Goal: Task Accomplishment & Management: Manage account settings

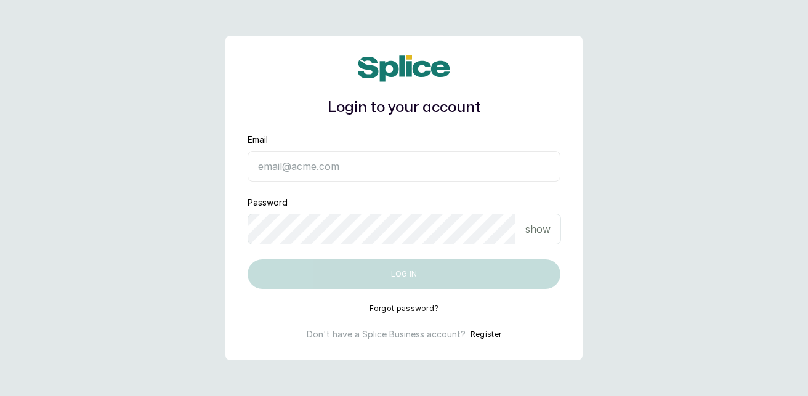
click at [345, 172] on input "Email" at bounding box center [403, 166] width 313 height 31
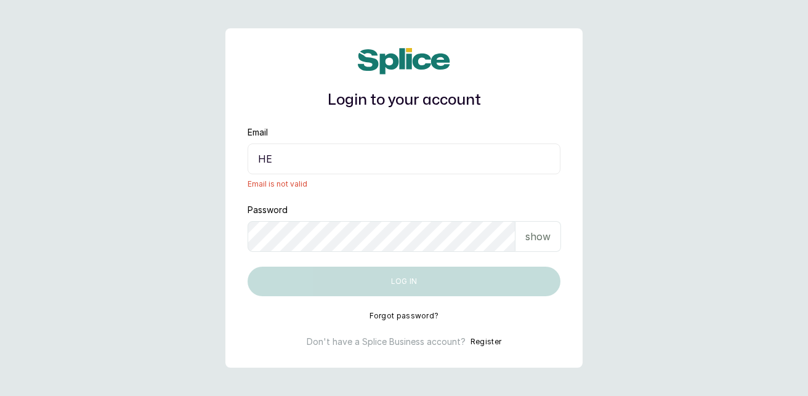
type input "H"
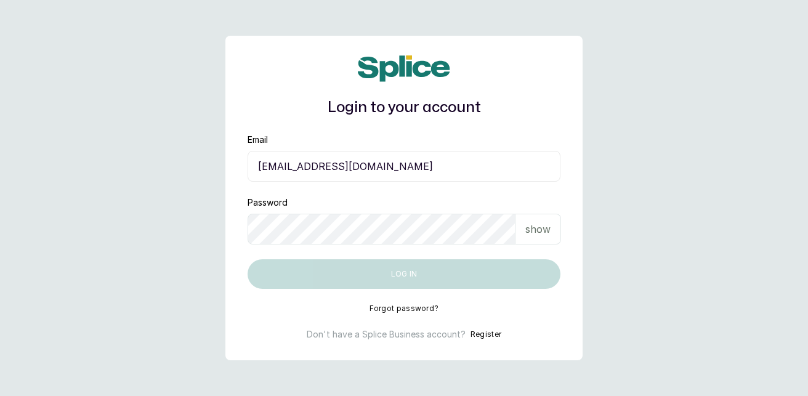
type input "hello@sylviaskidsssalon.com"
click at [536, 230] on p "show" at bounding box center [537, 229] width 25 height 15
click at [536, 230] on p "hide" at bounding box center [539, 229] width 19 height 15
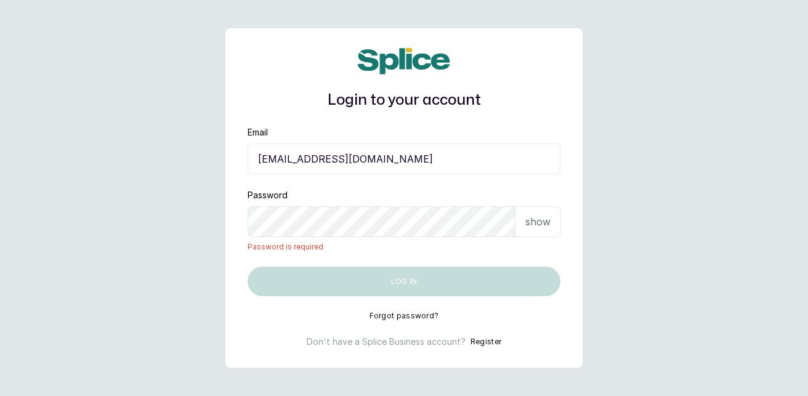
click at [401, 314] on button "Forgot password?" at bounding box center [404, 316] width 70 height 10
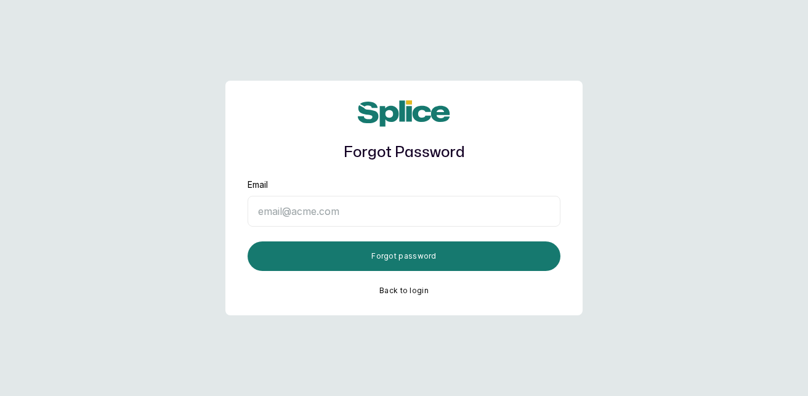
click at [322, 217] on input "Email" at bounding box center [403, 211] width 313 height 31
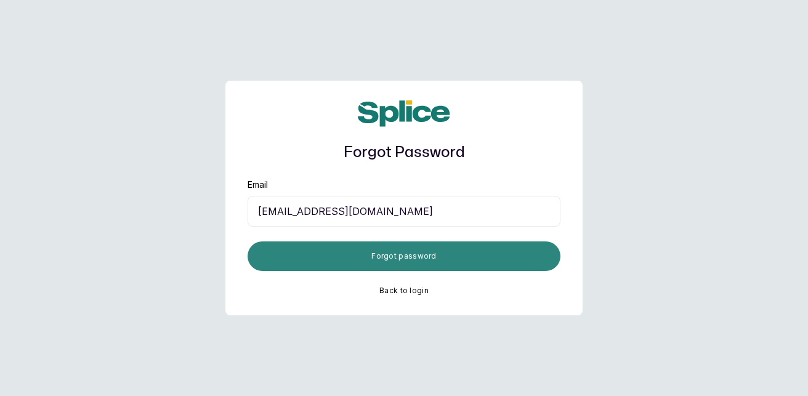
type input "hello@sylviaskidsssalon.com"
click at [420, 247] on button "Forgot password" at bounding box center [403, 256] width 313 height 30
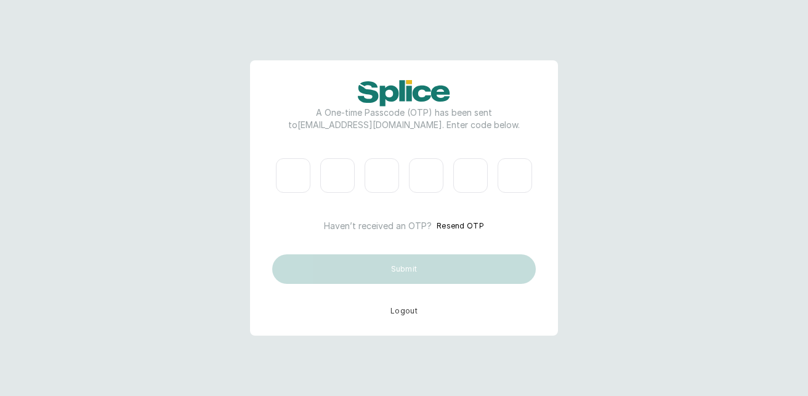
click at [289, 166] on input "Please enter verification code. Digit 1" at bounding box center [293, 175] width 34 height 34
paste input "1"
type input "1"
type input "3"
type input "7"
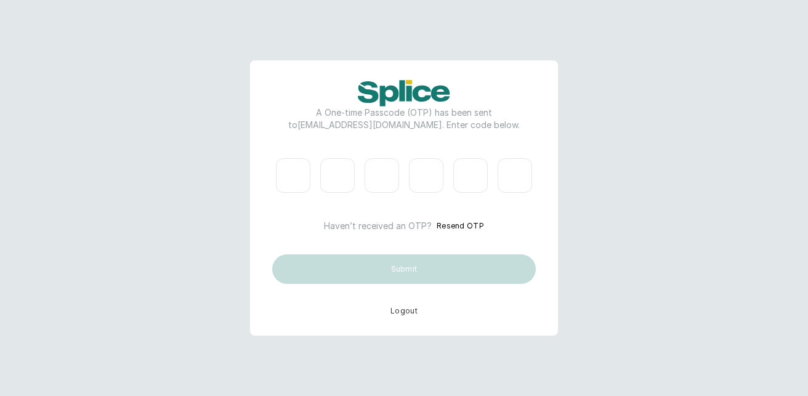
type input "2"
type input "8"
type input "1"
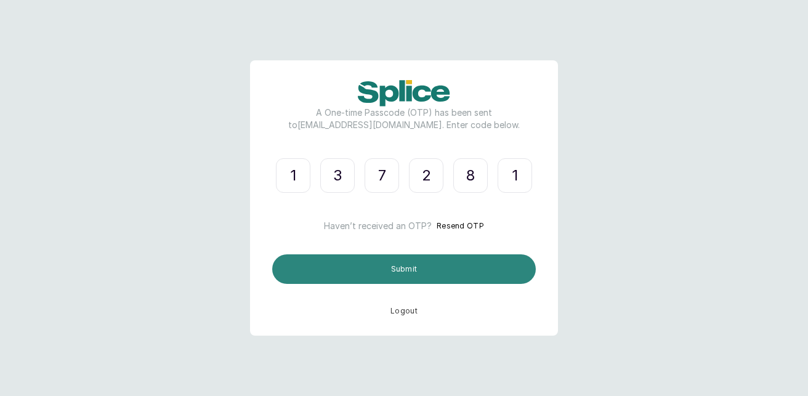
click at [412, 267] on button "Submit" at bounding box center [404, 269] width 264 height 30
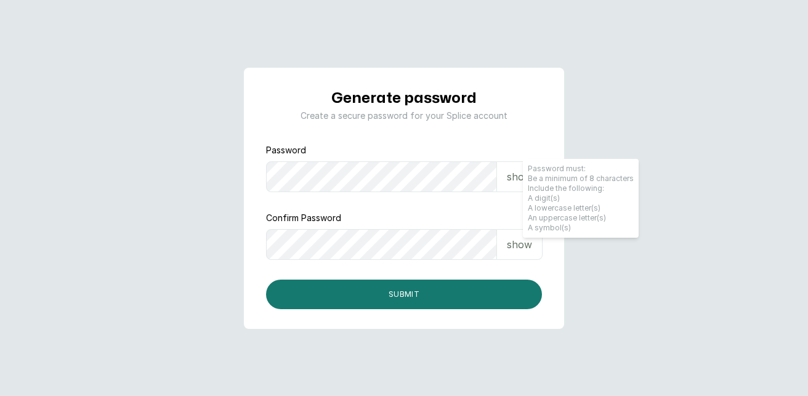
click at [522, 181] on p "show" at bounding box center [519, 176] width 25 height 15
click at [511, 244] on p "show" at bounding box center [519, 244] width 25 height 15
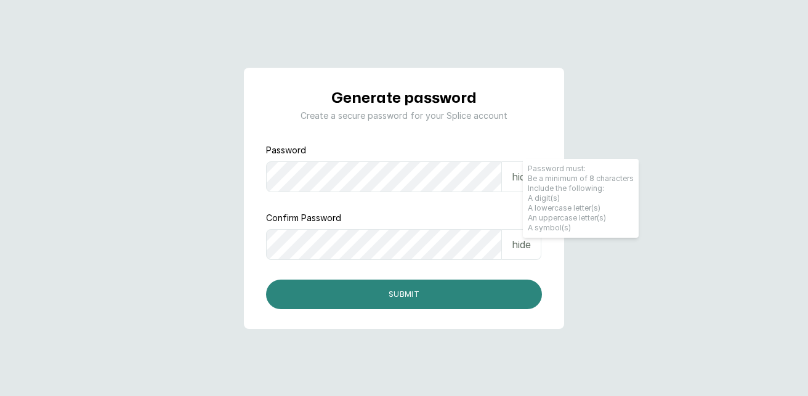
click at [492, 286] on button "Submit" at bounding box center [404, 295] width 276 height 30
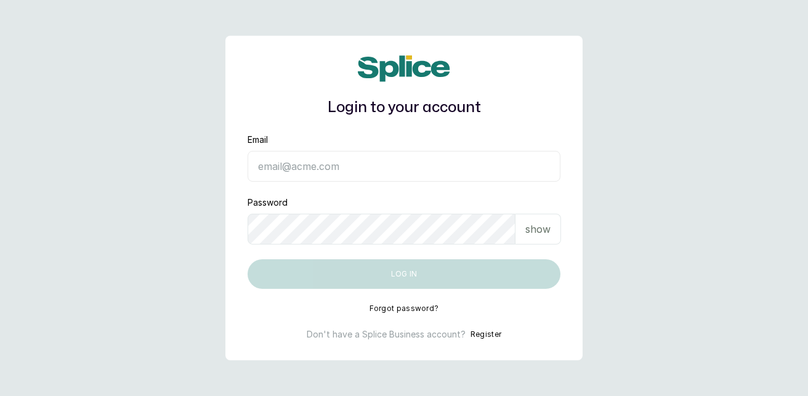
click at [302, 169] on input "Email" at bounding box center [403, 166] width 313 height 31
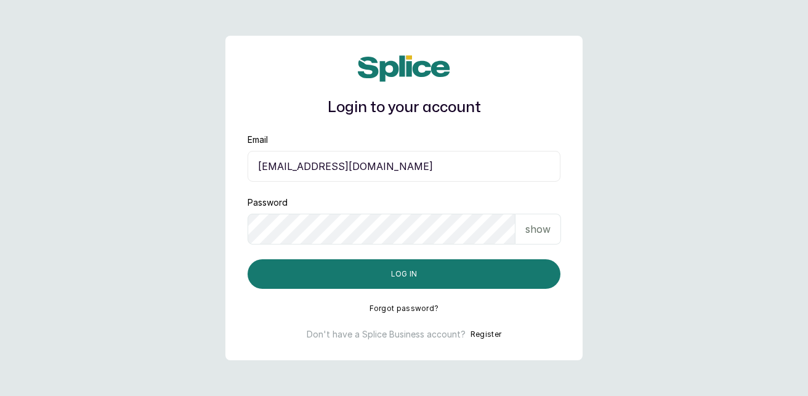
type input "hello@sylviaskidsssalon.com"
click at [549, 231] on p "show" at bounding box center [537, 229] width 25 height 15
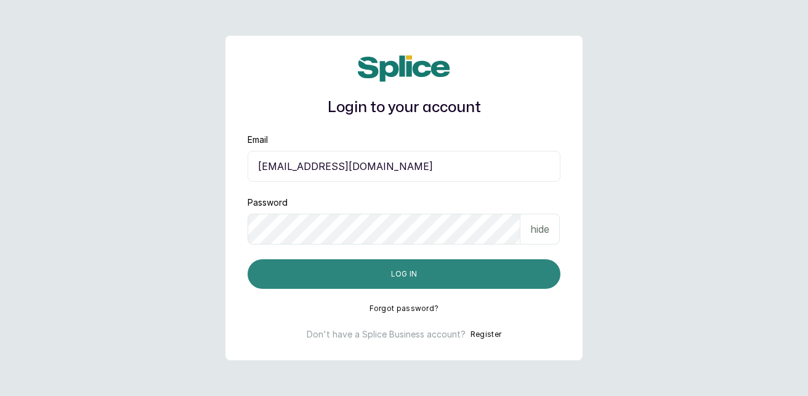
click at [485, 268] on button "Log in" at bounding box center [403, 274] width 313 height 30
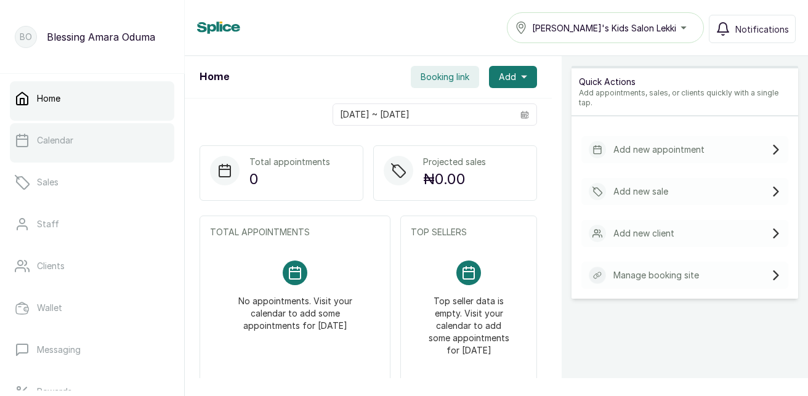
click at [41, 147] on link "Calendar" at bounding box center [92, 140] width 164 height 34
